Goal: Information Seeking & Learning: Learn about a topic

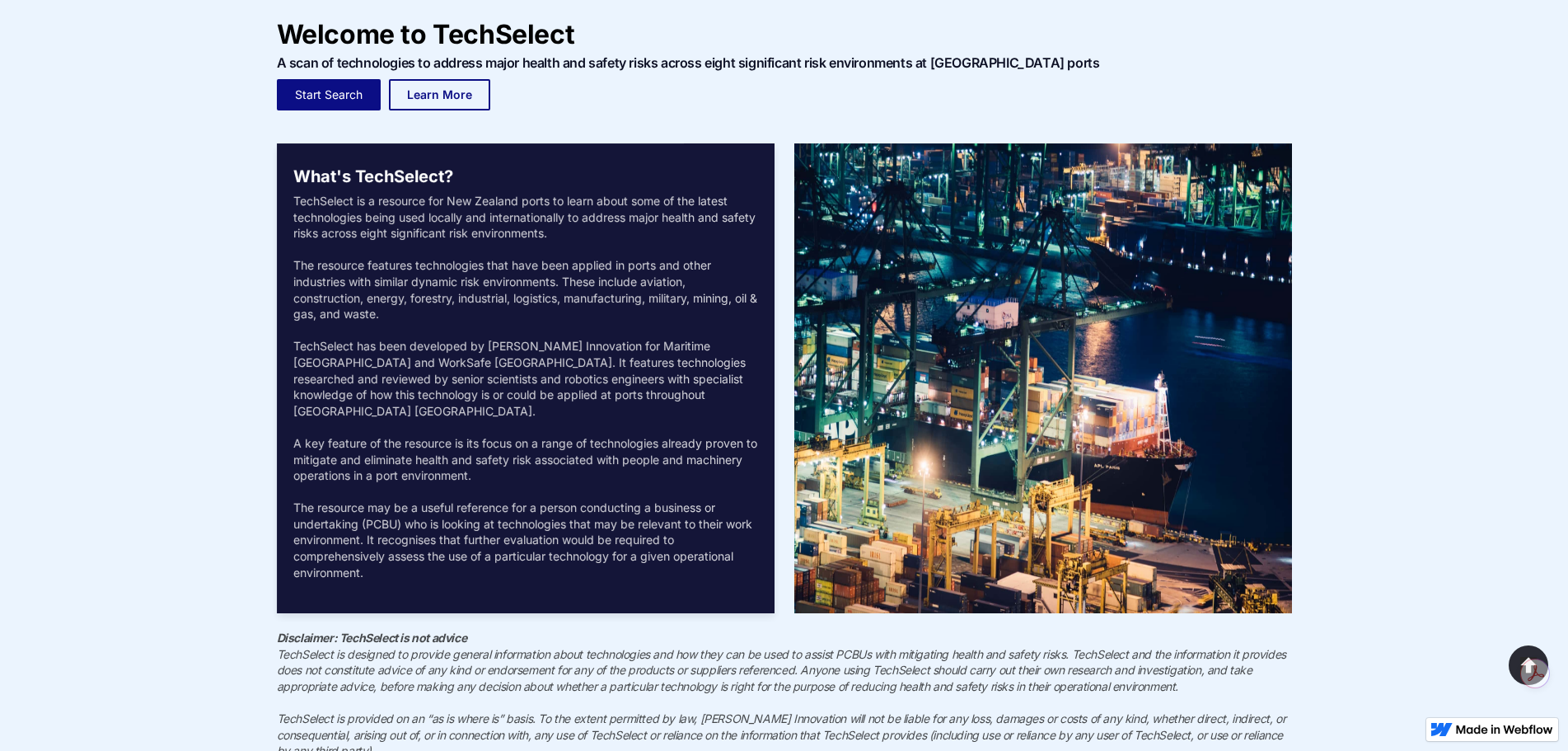
scroll to position [63, 0]
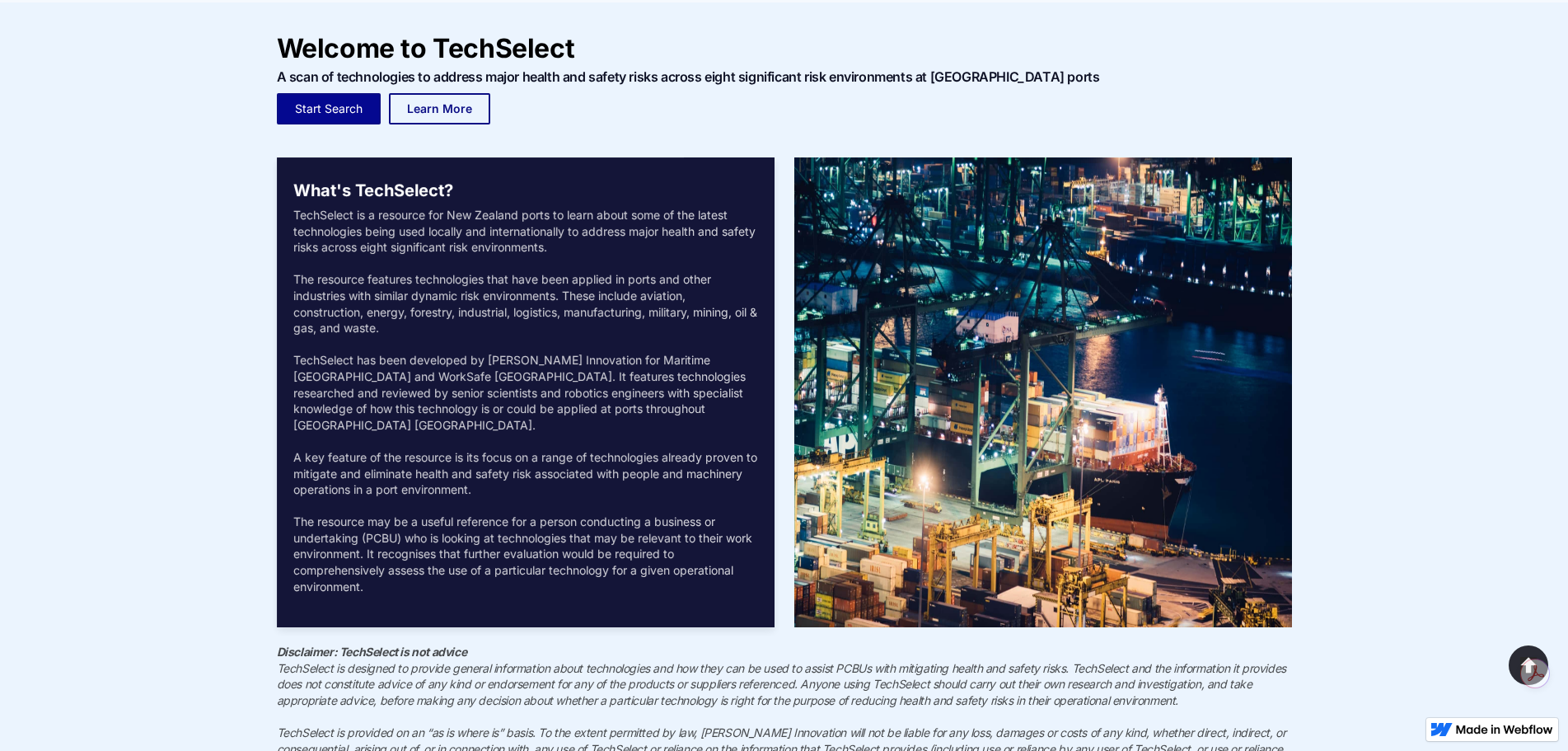
click at [326, 102] on link "Start Search" at bounding box center [328, 108] width 104 height 31
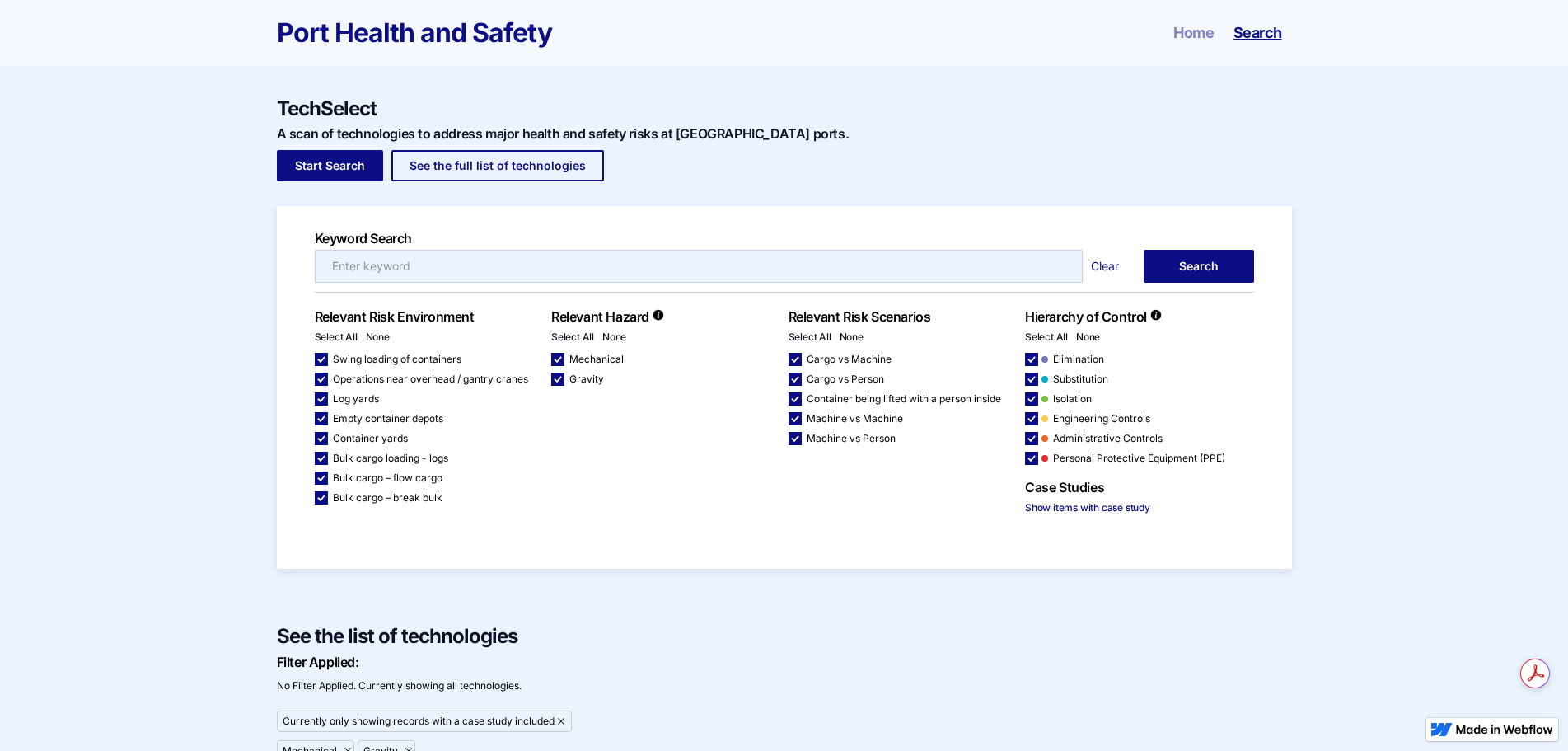
checkbox input "false"
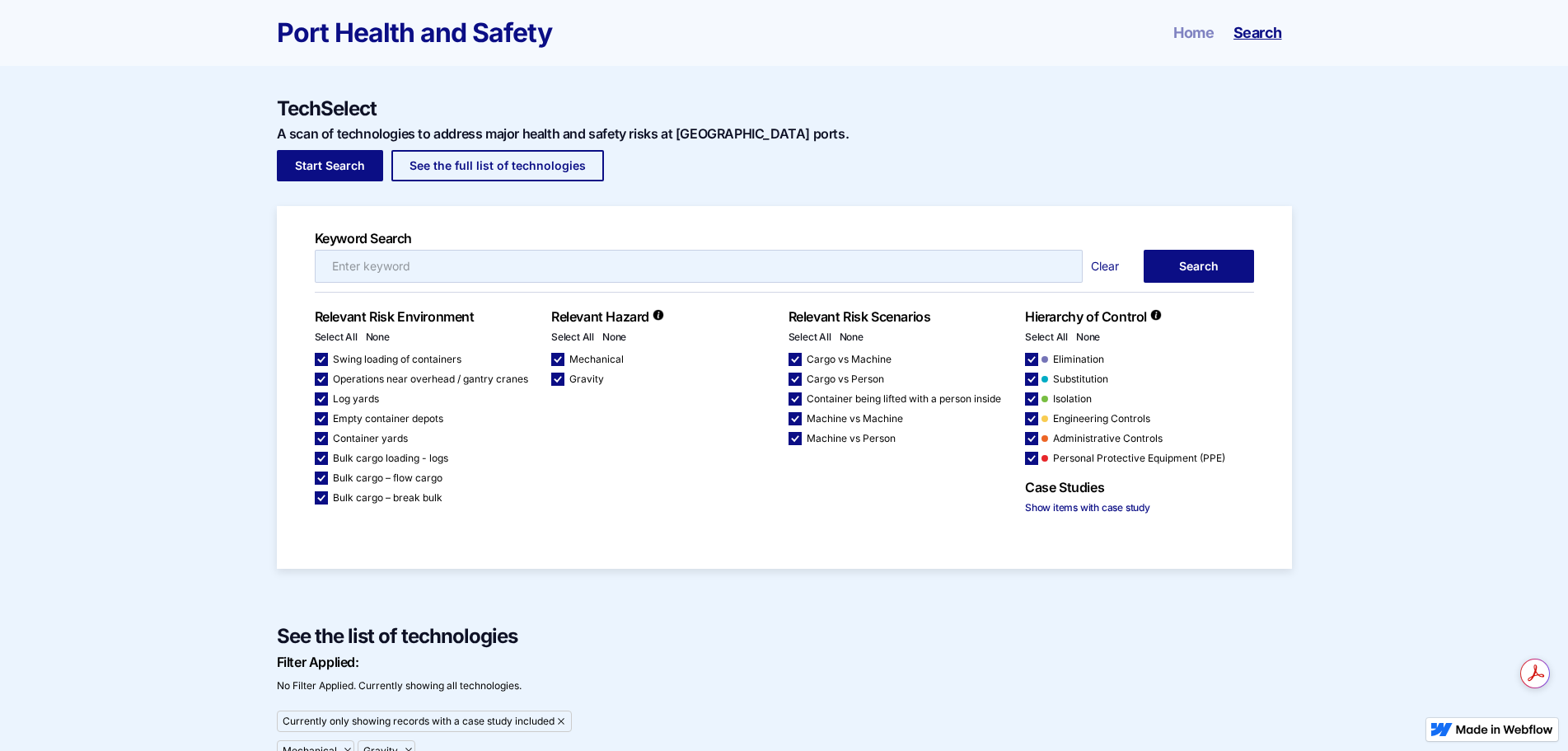
checkbox input "false"
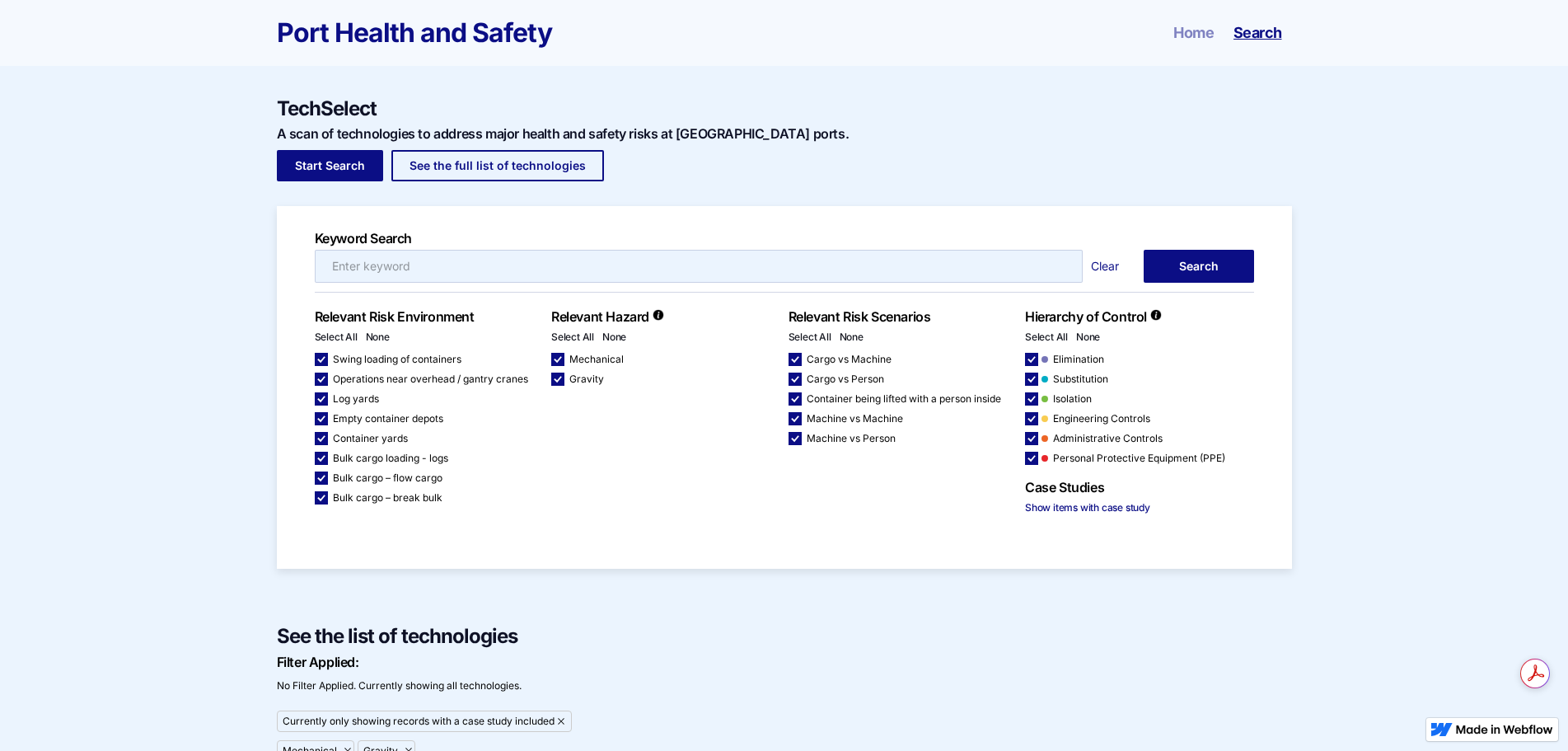
checkbox input "false"
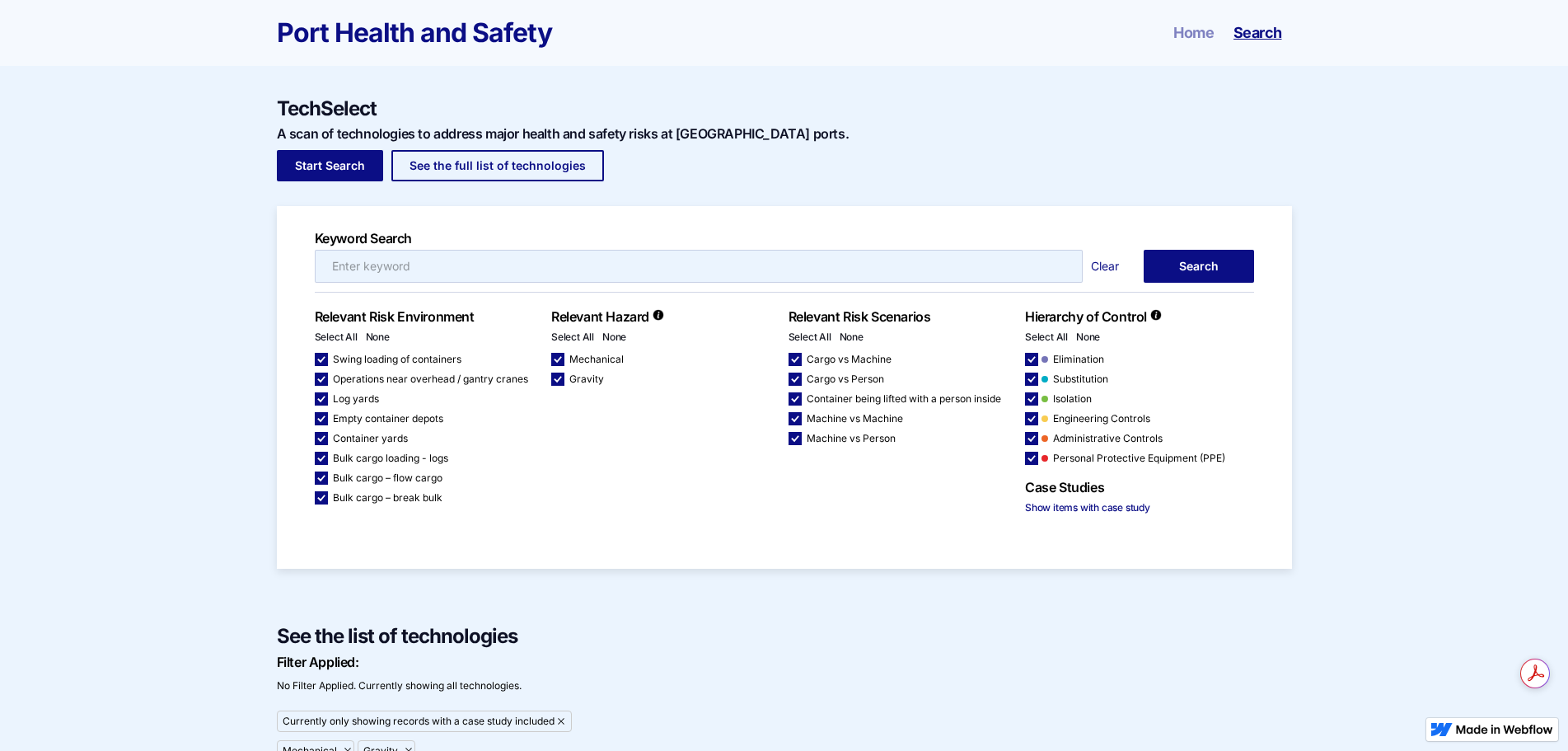
checkbox input "false"
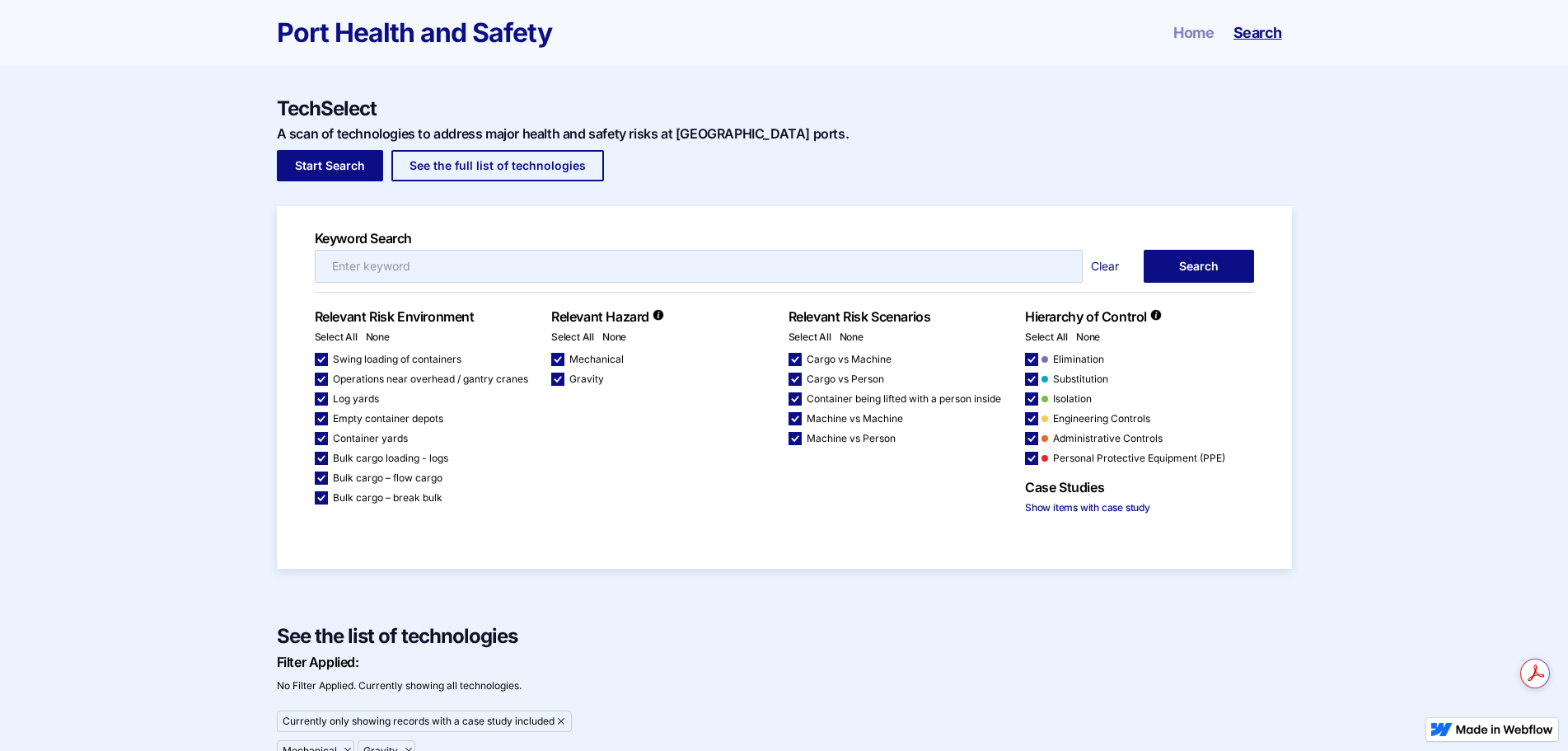
checkbox input "false"
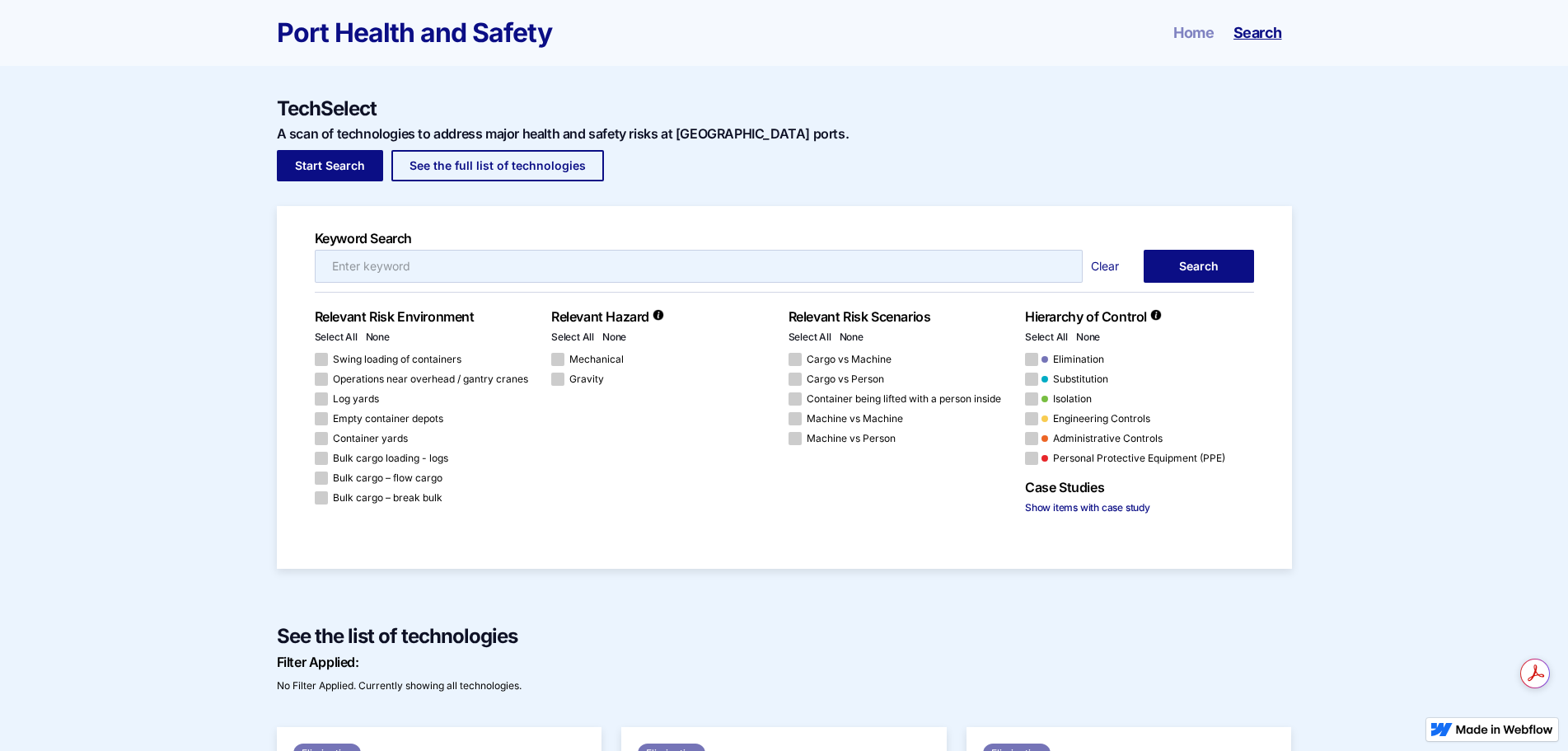
click at [595, 381] on span "Gravity" at bounding box center [587, 379] width 35 height 10
click at [562, 381] on input "Gravity" at bounding box center [557, 380] width 11 height 11
checkbox input "true"
click at [1199, 260] on link "Search" at bounding box center [1198, 267] width 109 height 33
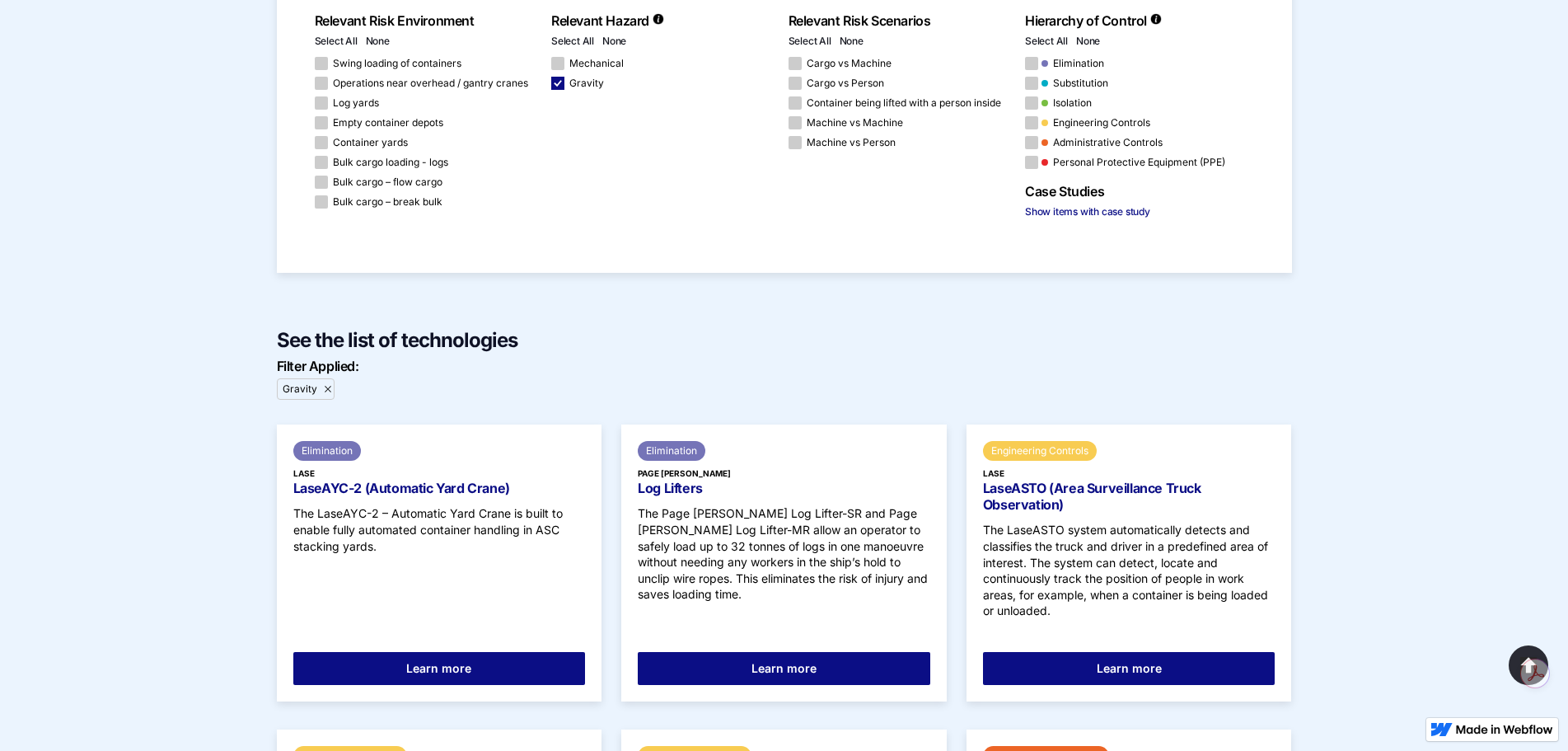
scroll to position [119, 0]
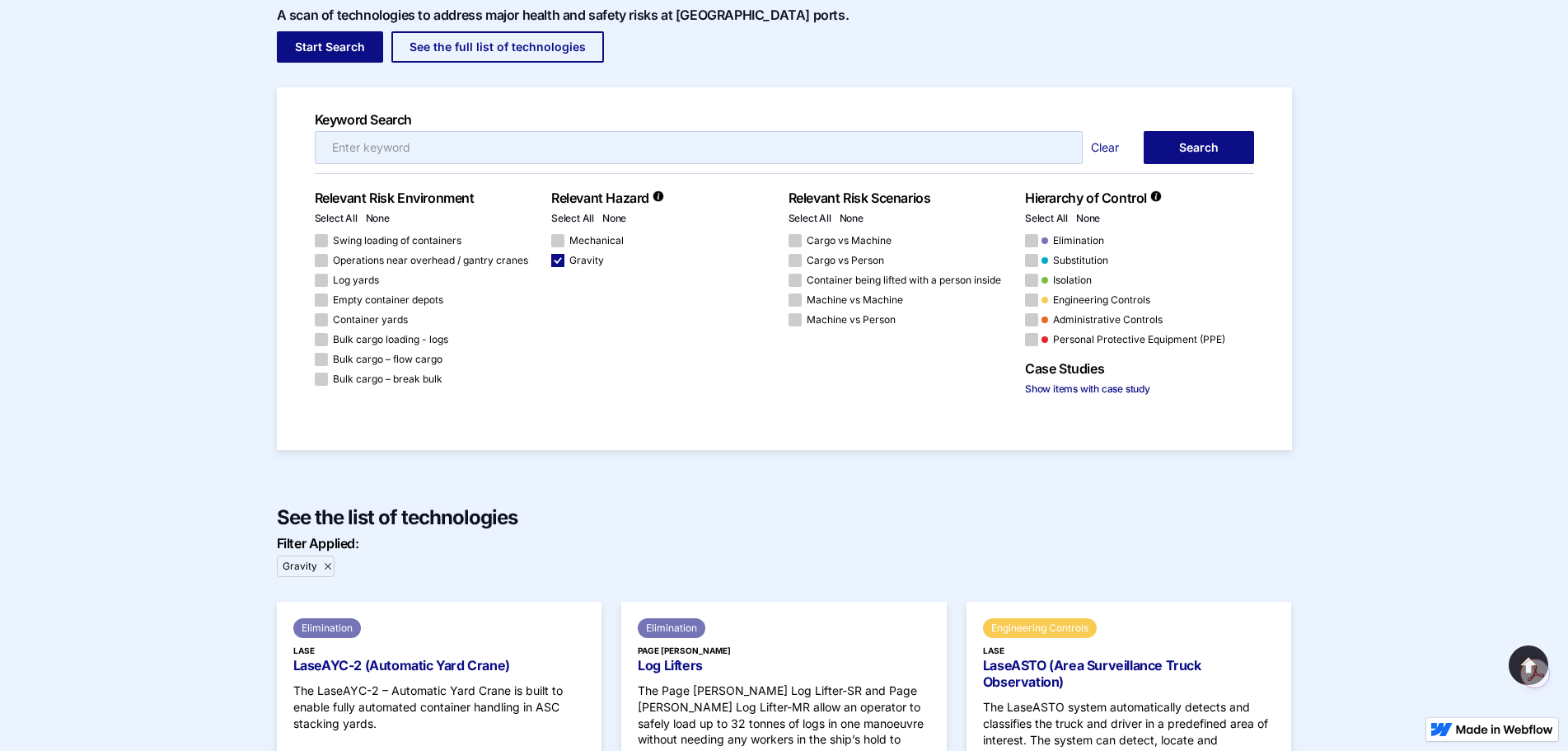
click at [322, 240] on div "Email Form 6" at bounding box center [321, 241] width 13 height 13
click at [322, 240] on input "Swing loading of containers" at bounding box center [320, 241] width 11 height 11
checkbox input "true"
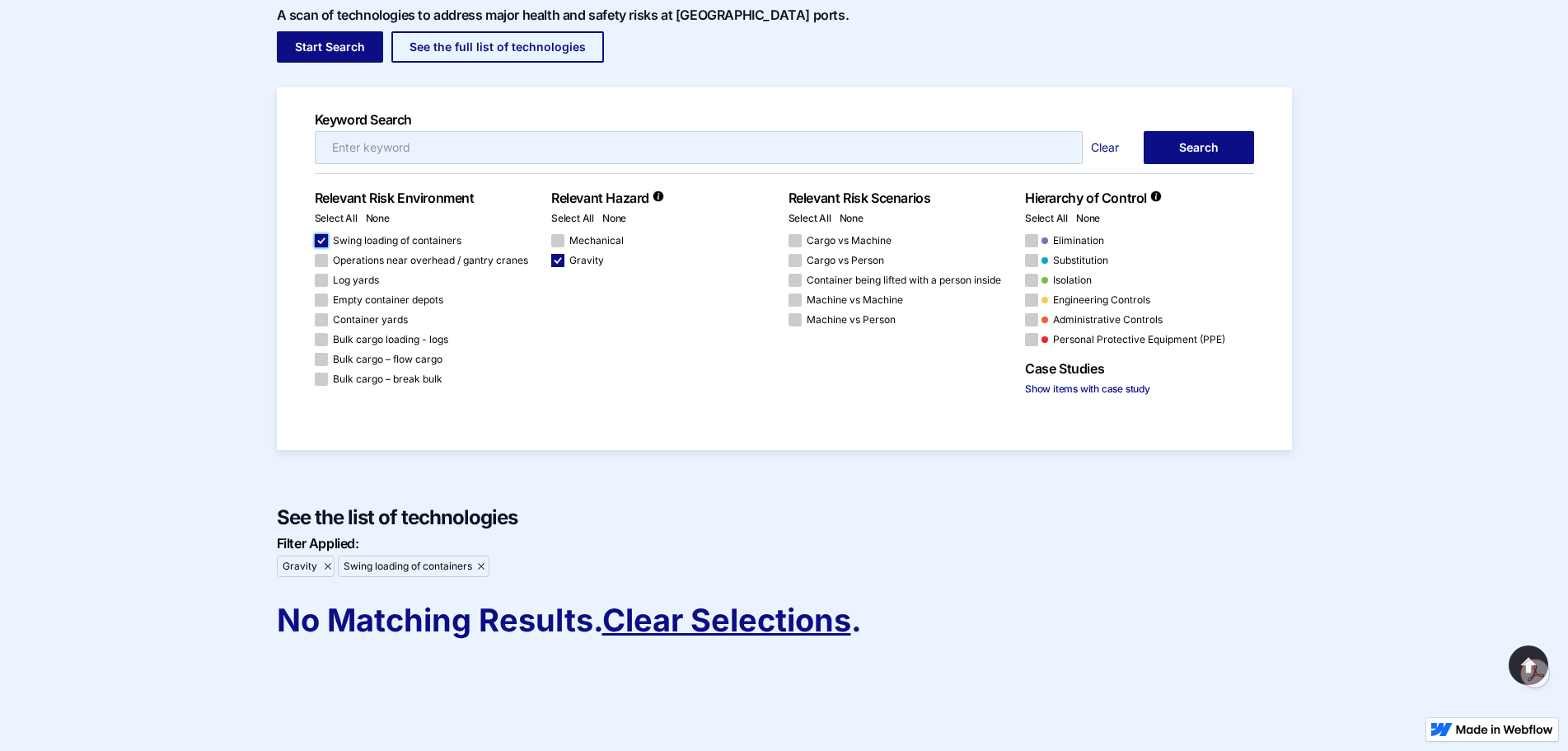
click at [551, 260] on div "Email Form 6" at bounding box center [558, 260] width 13 height 13
click at [551, 260] on input "Gravity" at bounding box center [557, 261] width 11 height 11
checkbox input "false"
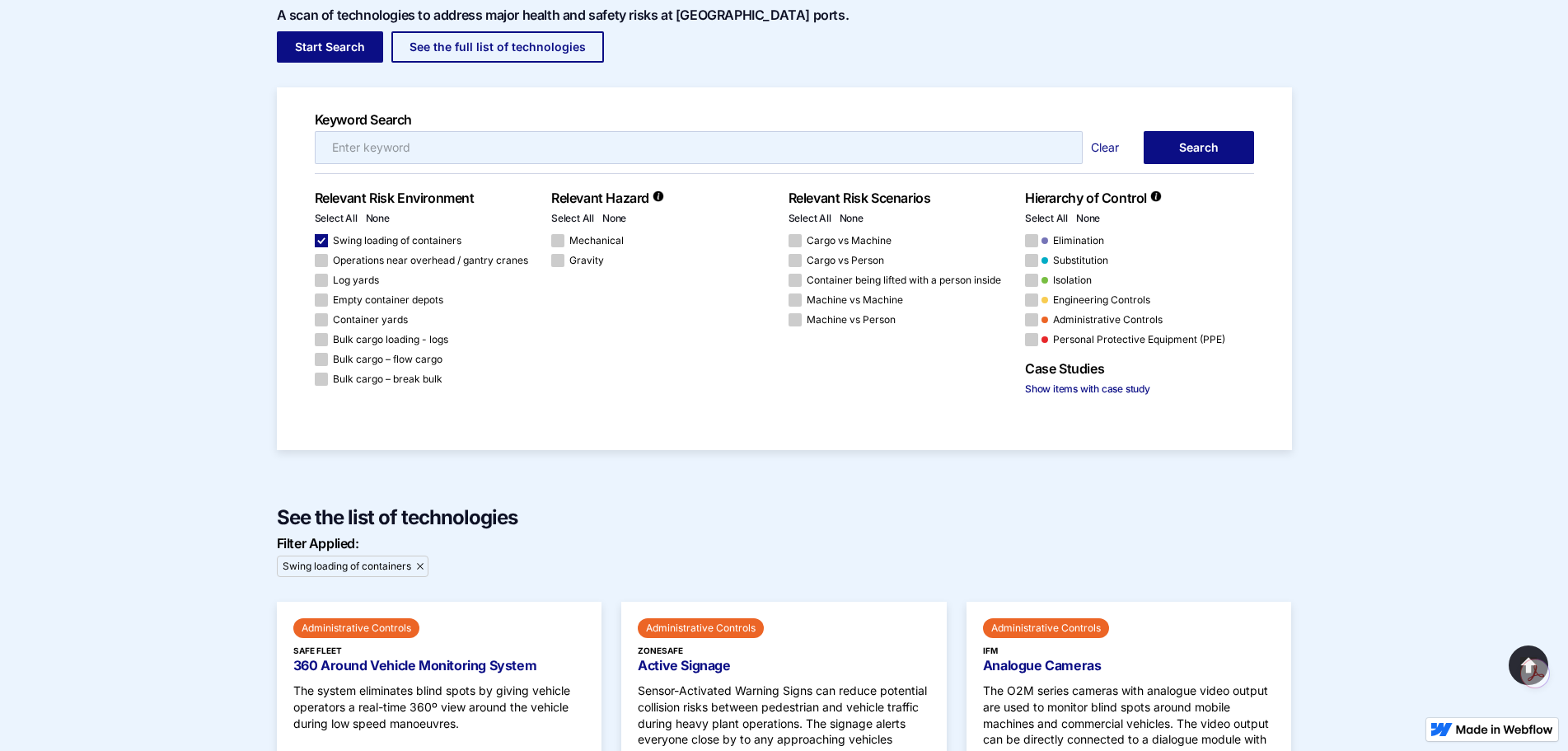
click at [381, 147] on input "Email Form 5" at bounding box center [699, 148] width 769 height 33
click at [366, 236] on span "Swing loading of containers" at bounding box center [397, 240] width 129 height 10
click at [325, 236] on input "Swing loading of containers" at bounding box center [320, 241] width 11 height 11
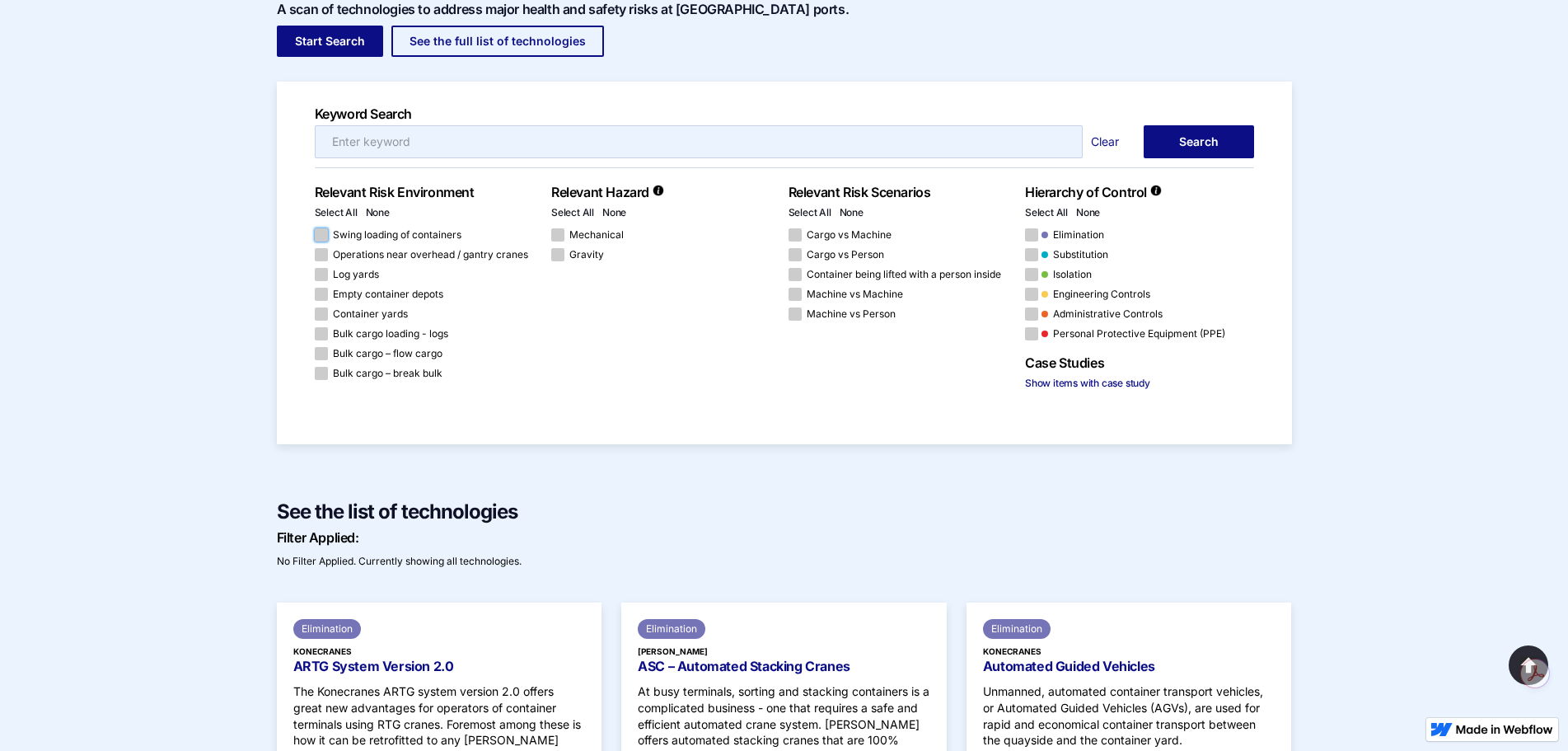
scroll to position [119, 0]
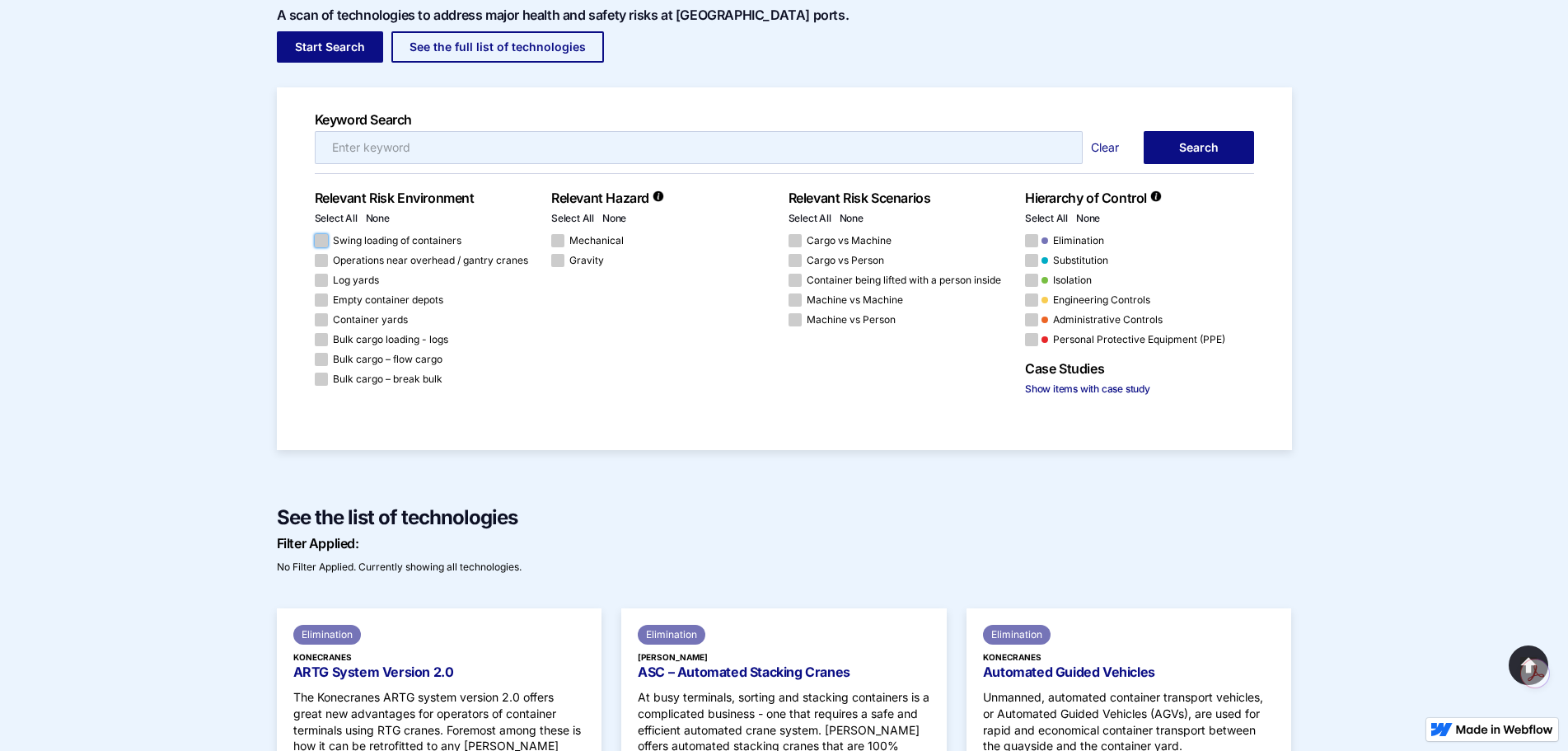
click at [319, 242] on div "Email Form 6" at bounding box center [321, 241] width 13 height 13
click at [319, 242] on input "Swing loading of containers" at bounding box center [320, 241] width 11 height 11
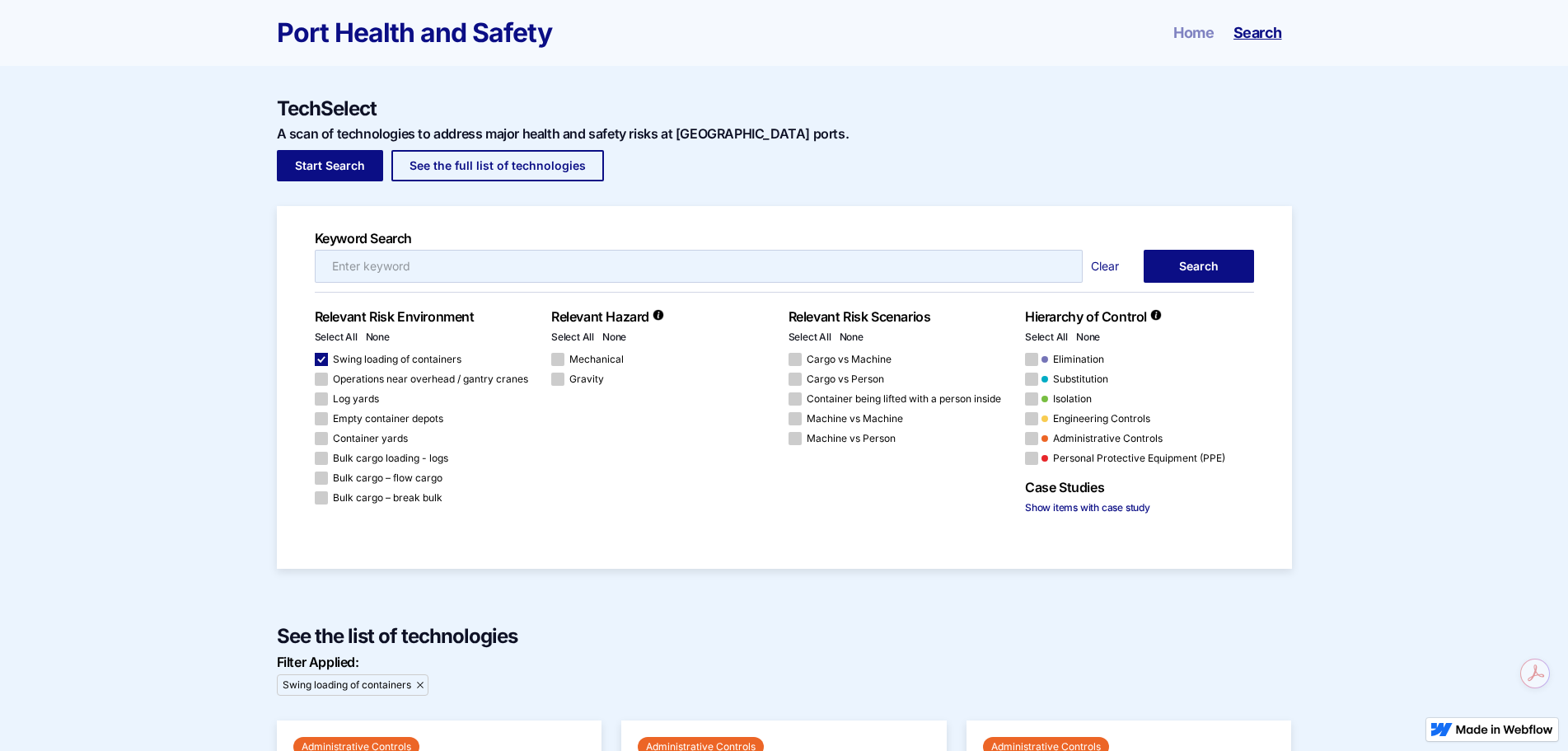
click at [322, 360] on div "Email Form 6" at bounding box center [321, 359] width 13 height 13
click at [322, 360] on input "Swing loading of containers" at bounding box center [320, 360] width 11 height 11
checkbox input "false"
click at [589, 374] on span "Gravity" at bounding box center [587, 379] width 35 height 10
click at [562, 374] on input "Gravity" at bounding box center [557, 380] width 11 height 11
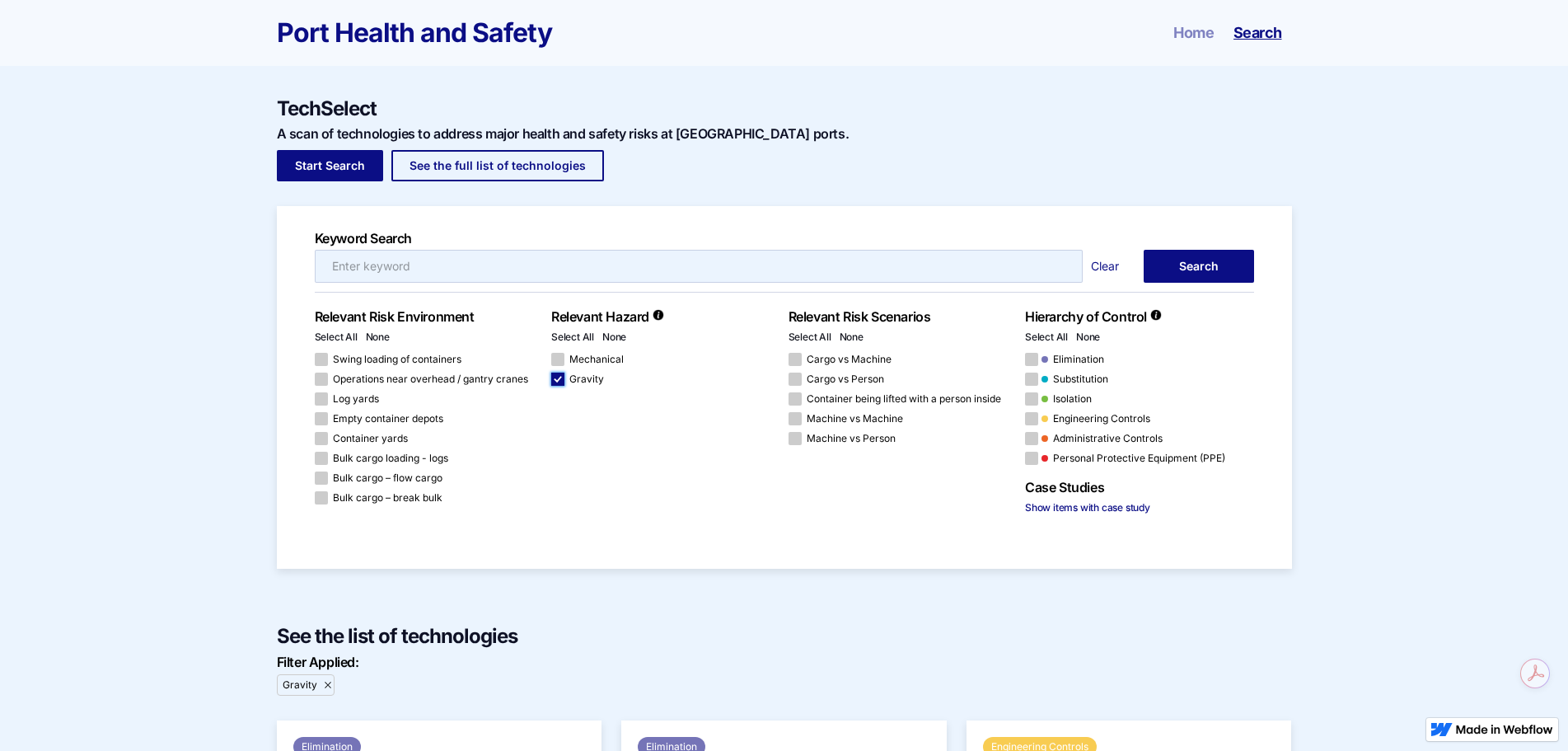
click at [560, 377] on div "Email Form 6" at bounding box center [558, 379] width 13 height 13
click at [560, 377] on input "Gravity" at bounding box center [557, 380] width 11 height 11
checkbox input "false"
click at [372, 416] on span "Empty container depots" at bounding box center [388, 418] width 110 height 10
click at [325, 416] on input "Empty container depots" at bounding box center [320, 419] width 11 height 11
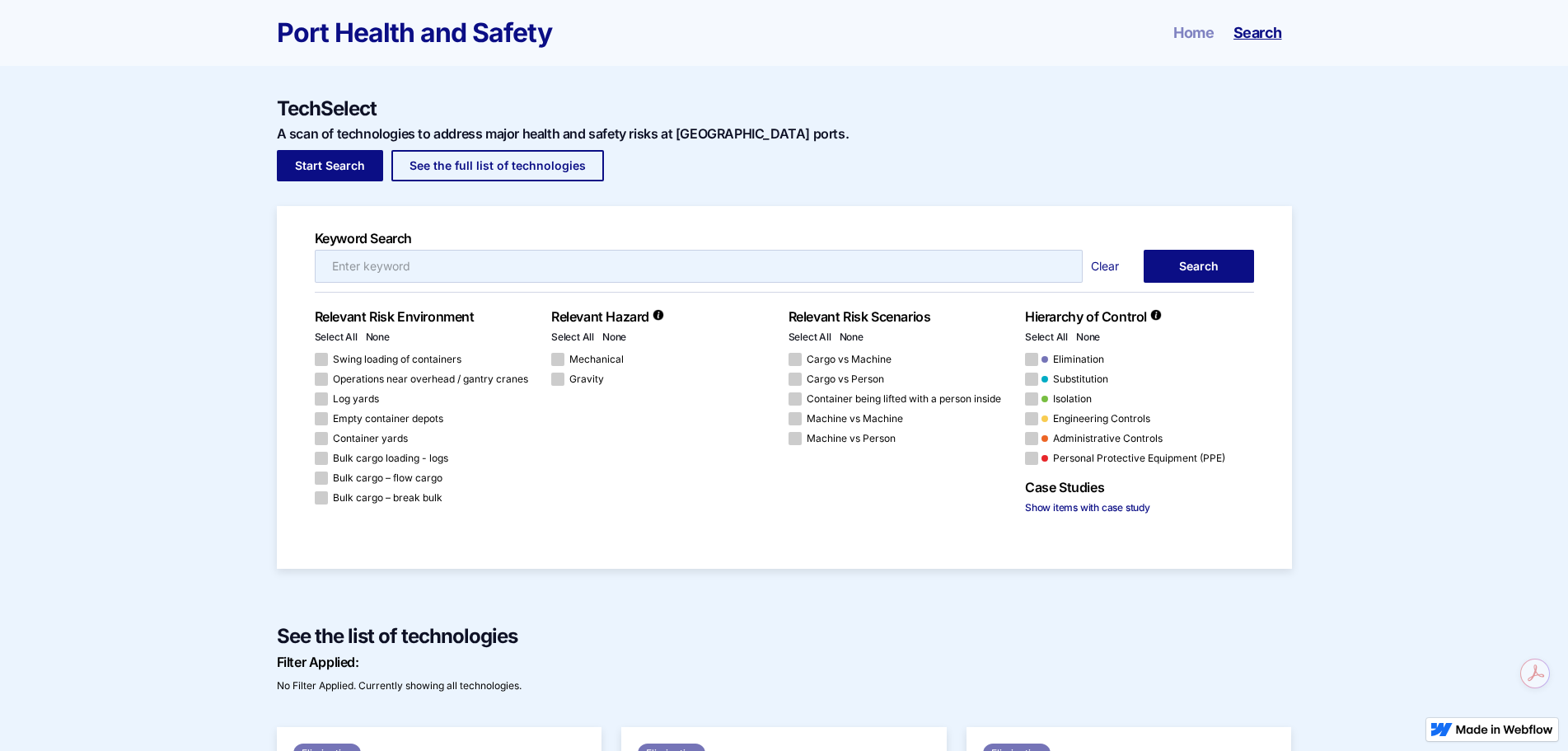
checkbox input "true"
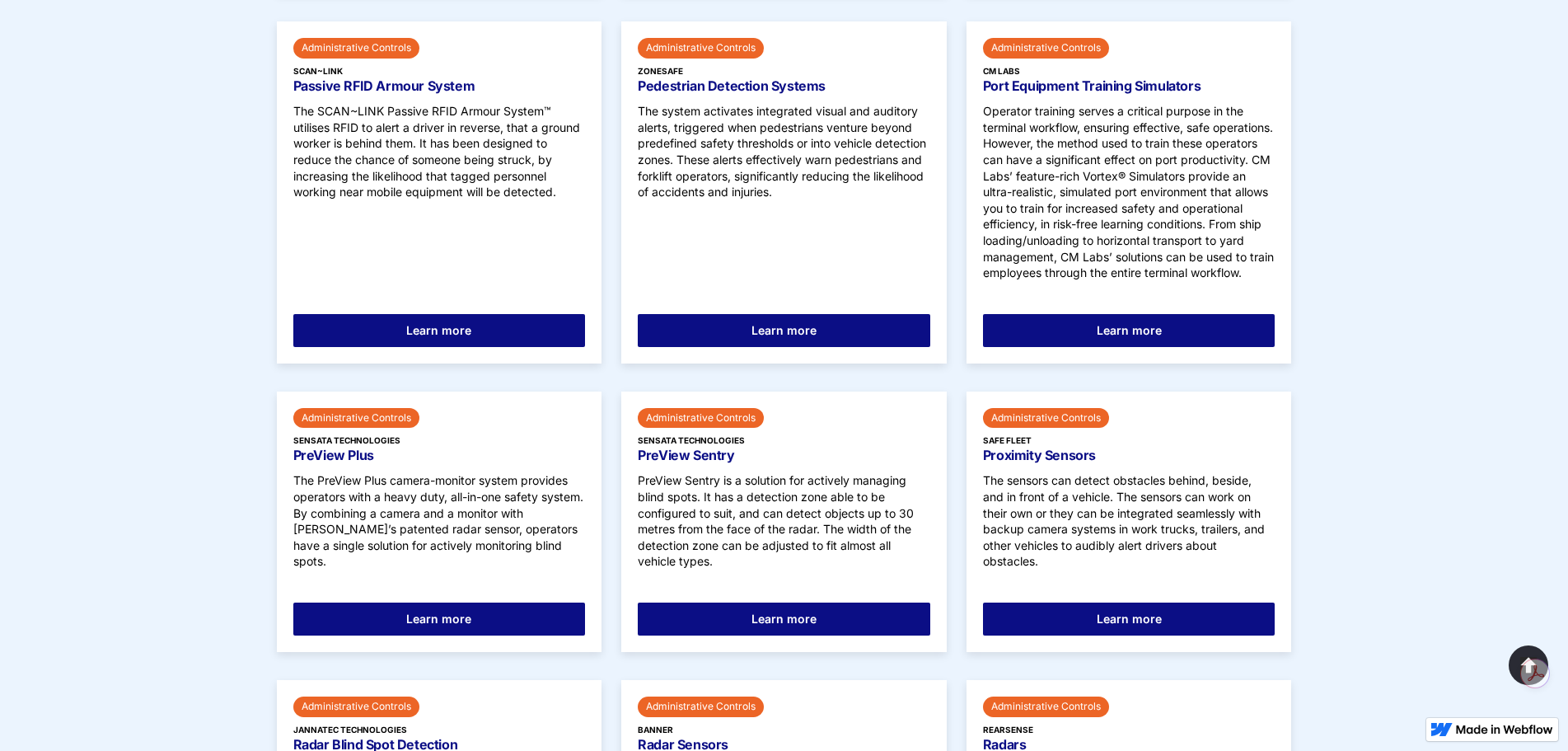
scroll to position [3709, 0]
